Goal: Information Seeking & Learning: Compare options

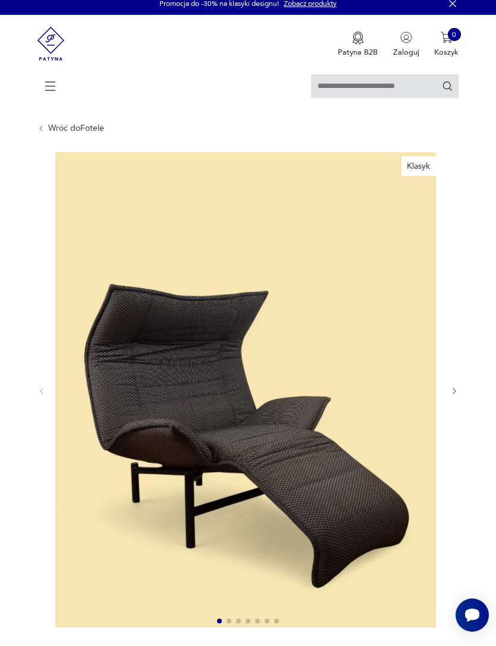
scroll to position [14, 0]
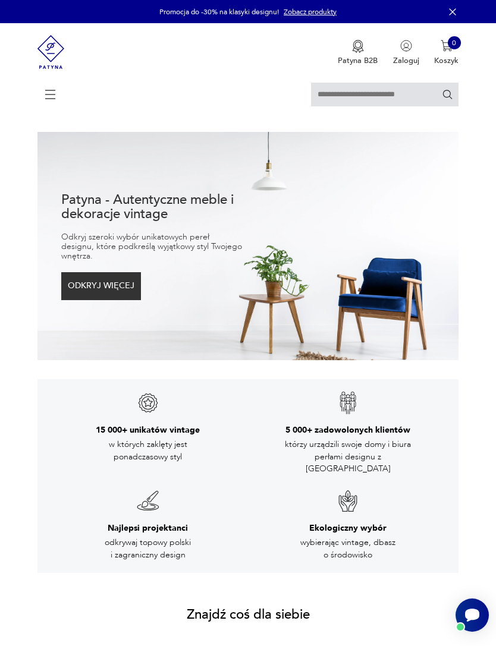
click at [51, 98] on icon at bounding box center [51, 95] width 42 height 42
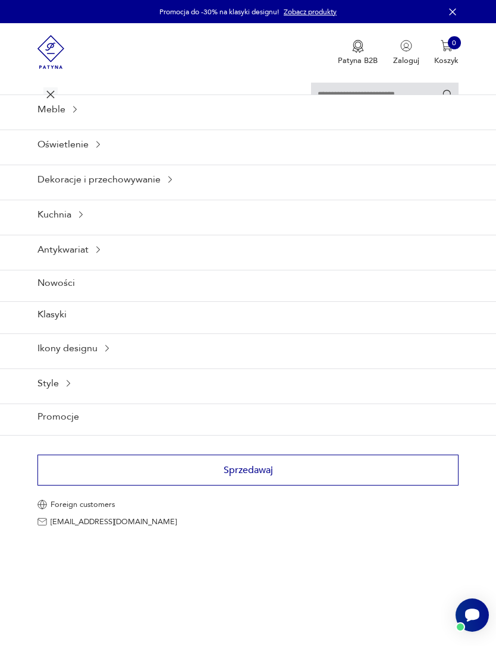
click at [65, 124] on div "Meble" at bounding box center [248, 109] width 496 height 29
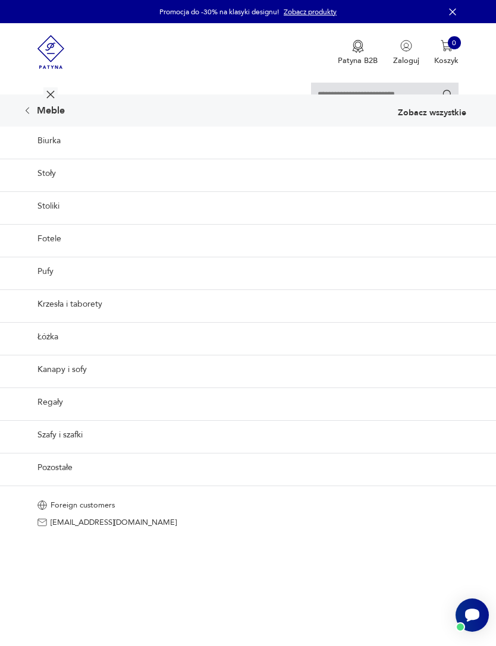
click at [54, 253] on link "Fotele" at bounding box center [248, 238] width 496 height 29
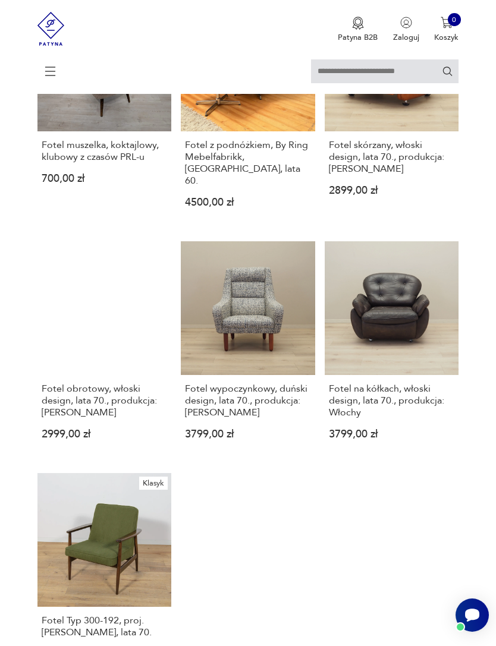
scroll to position [1195, 0]
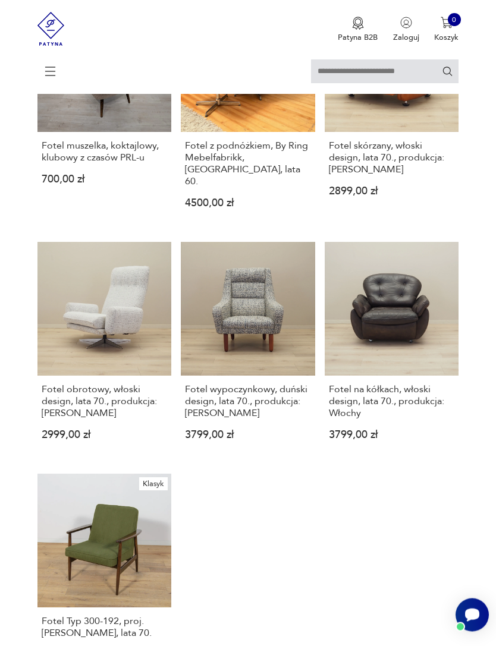
click at [113, 356] on link "Fotel obrotowy, włoski design, lata 70., produkcja: Włochy 2999,00 zł" at bounding box center [104, 351] width 134 height 216
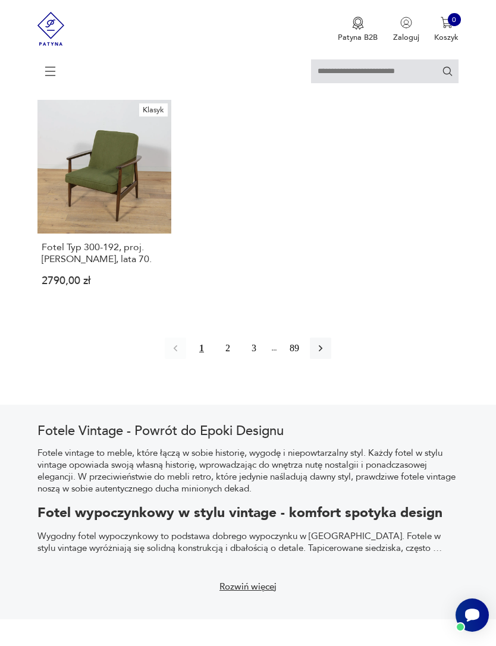
scroll to position [1565, 0]
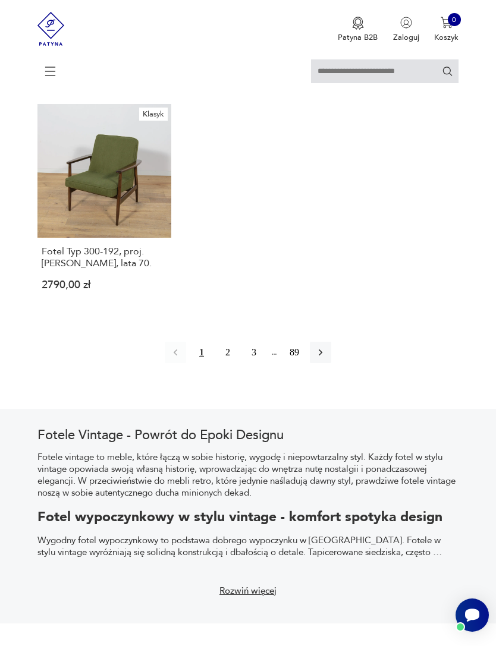
click at [322, 356] on icon "button" at bounding box center [321, 353] width 4 height 7
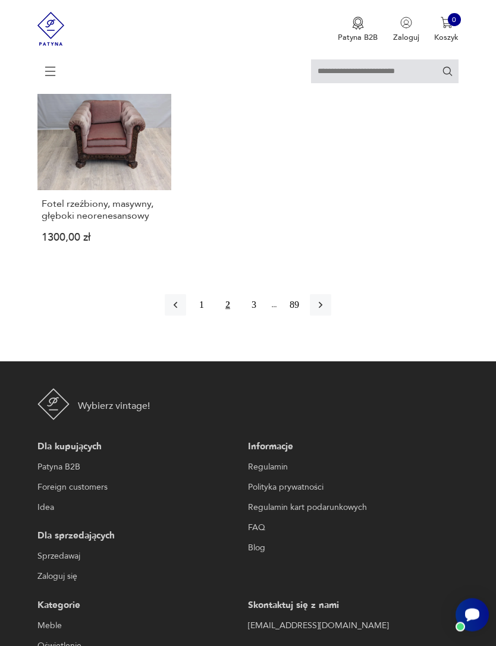
scroll to position [1589, 0]
click at [327, 311] on icon "button" at bounding box center [321, 305] width 12 height 12
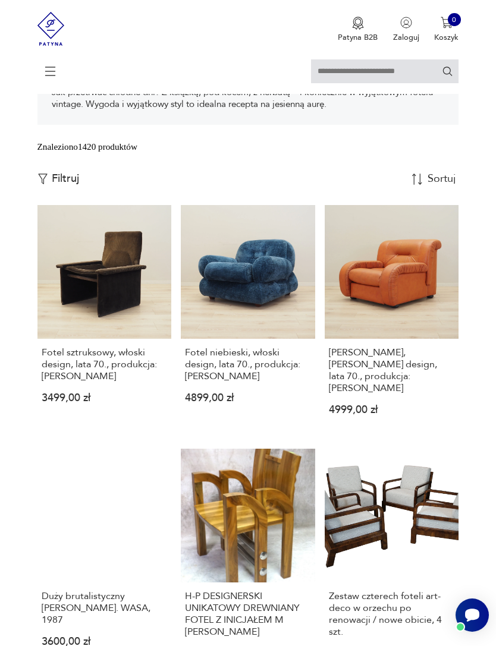
scroll to position [217, 0]
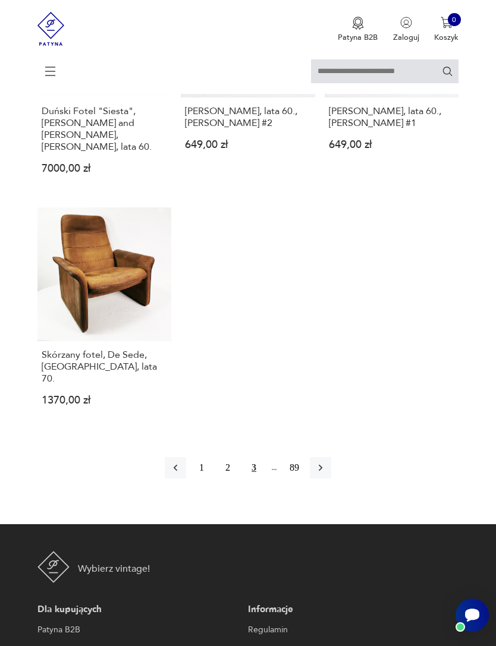
click at [322, 472] on icon "button" at bounding box center [321, 468] width 4 height 7
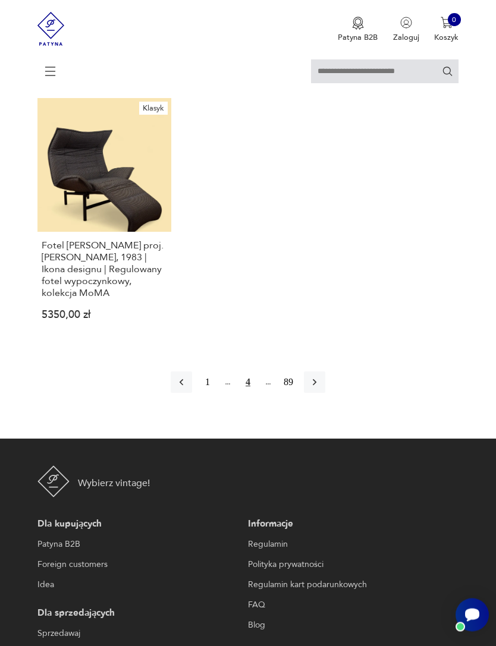
scroll to position [1511, 0]
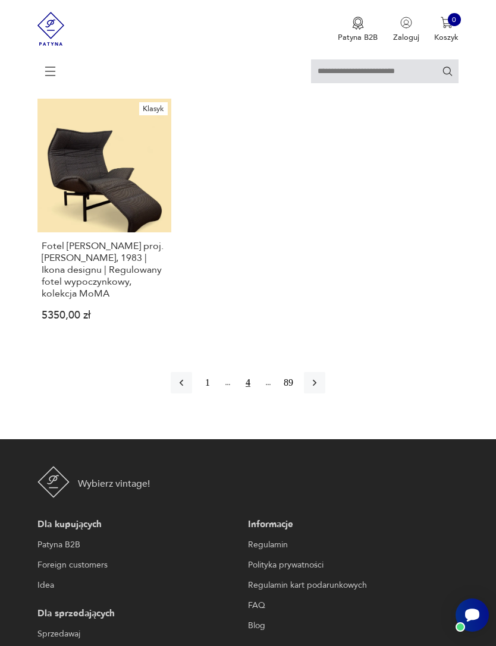
click at [321, 389] on icon "button" at bounding box center [315, 383] width 12 height 12
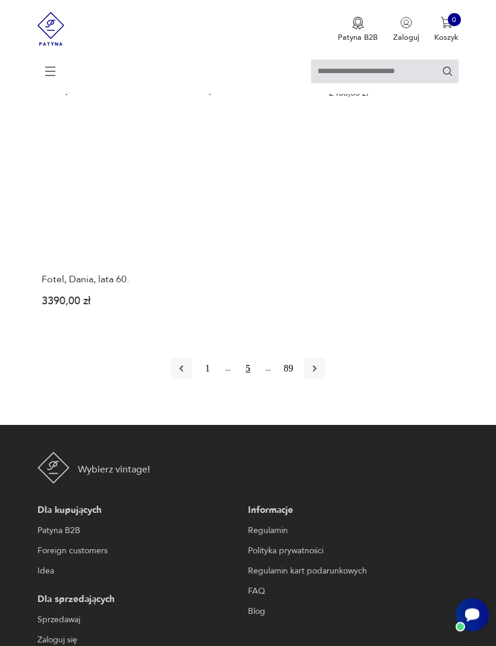
scroll to position [1495, 0]
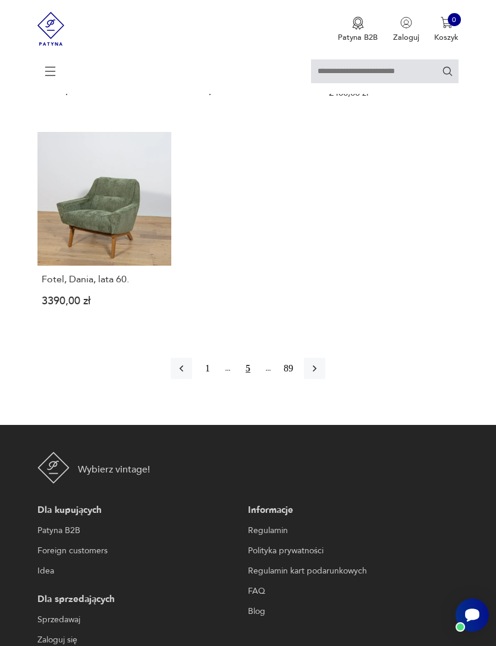
click at [325, 379] on button "button" at bounding box center [314, 368] width 21 height 21
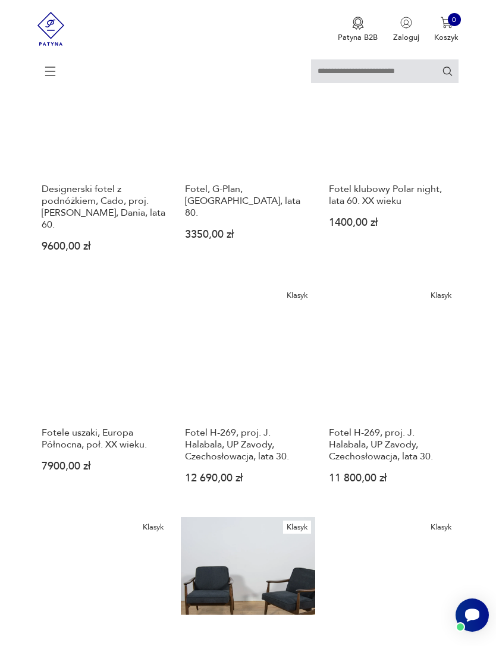
scroll to position [217, 0]
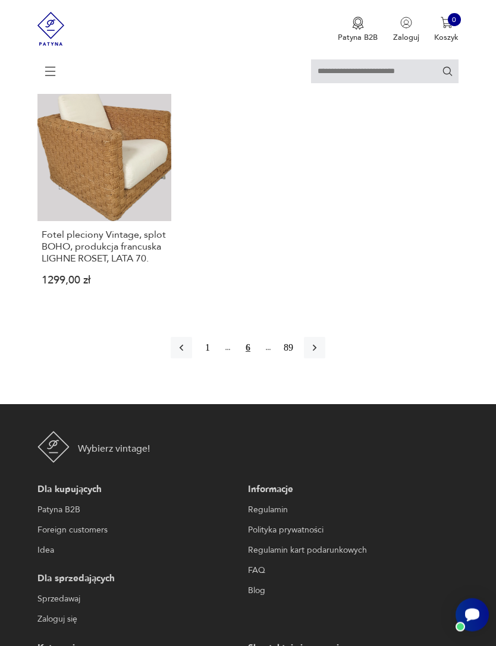
click at [321, 354] on icon "button" at bounding box center [315, 349] width 12 height 12
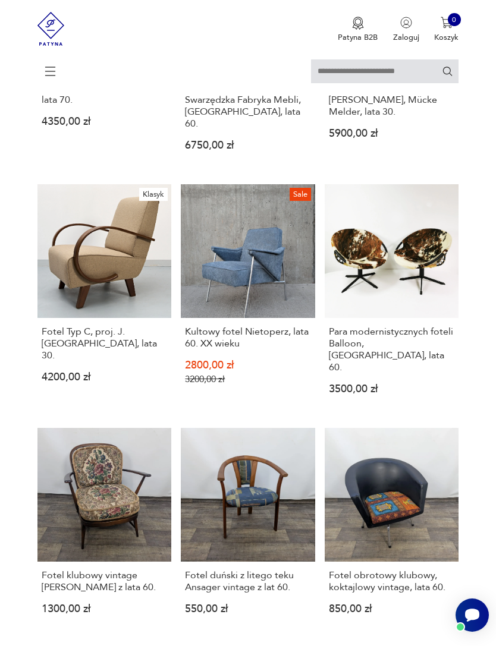
scroll to position [761, 0]
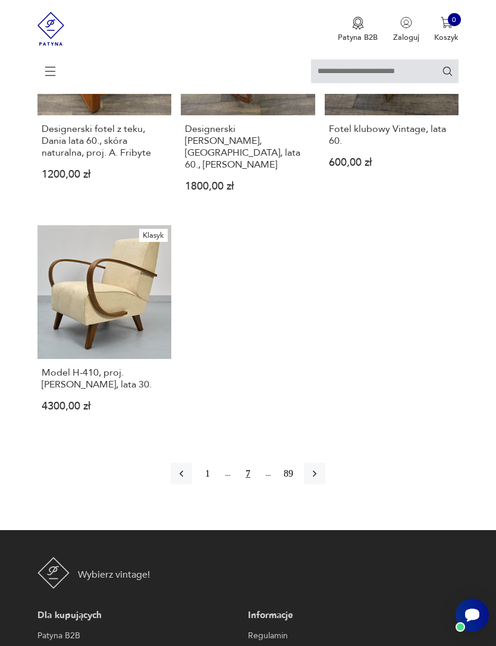
click at [321, 480] on icon "button" at bounding box center [315, 474] width 12 height 12
